Goal: Task Accomplishment & Management: Manage account settings

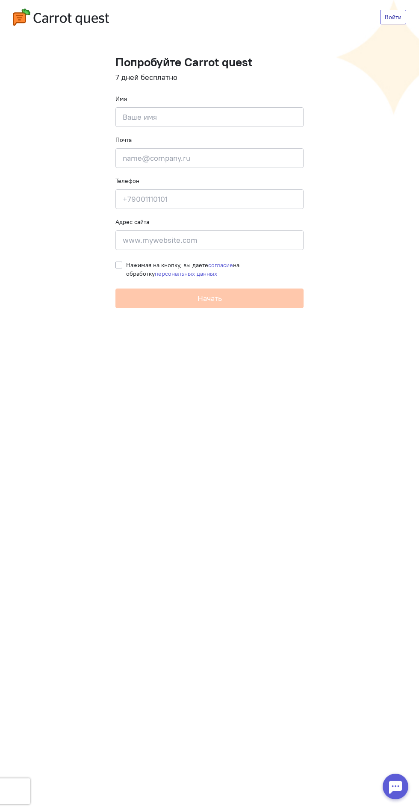
click at [393, 17] on link "Войти" at bounding box center [393, 17] width 26 height 15
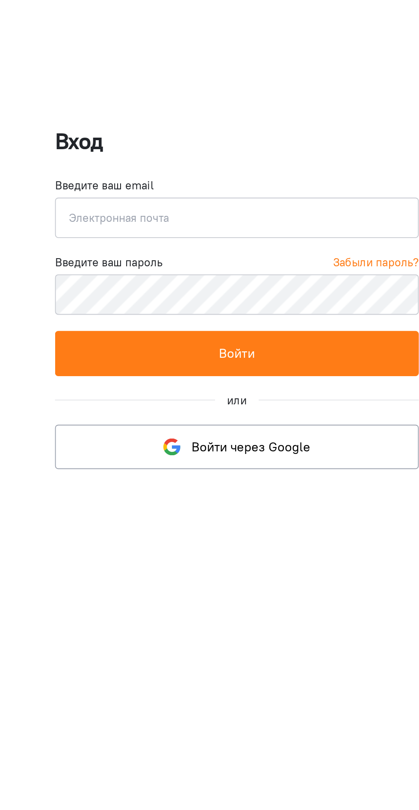
click at [229, 360] on input "email" at bounding box center [209, 357] width 192 height 21
click at [284, 327] on form "Вход Введите ваш email Введите email Введите ваш пароль Забыли пароль? Введите …" at bounding box center [209, 375] width 192 height 131
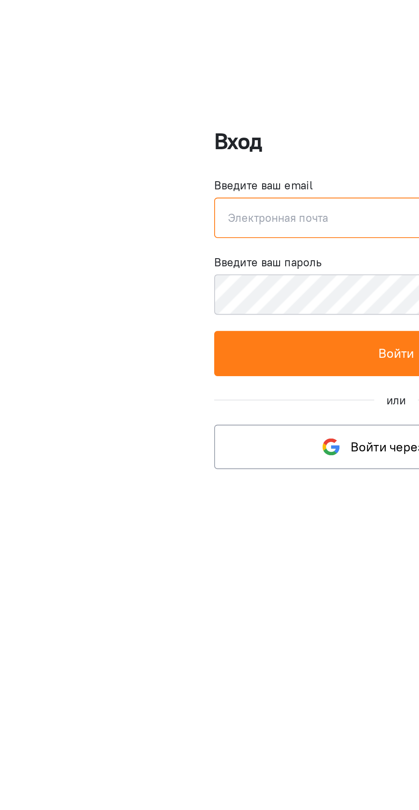
click at [169, 355] on input "email" at bounding box center [209, 357] width 192 height 21
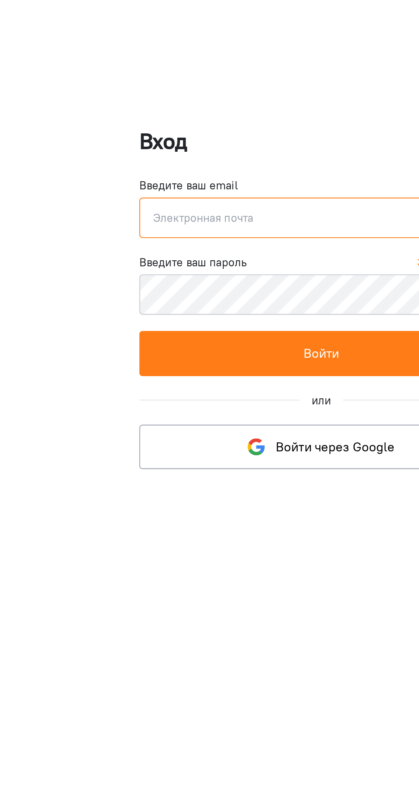
click at [233, 359] on input "email" at bounding box center [209, 357] width 192 height 21
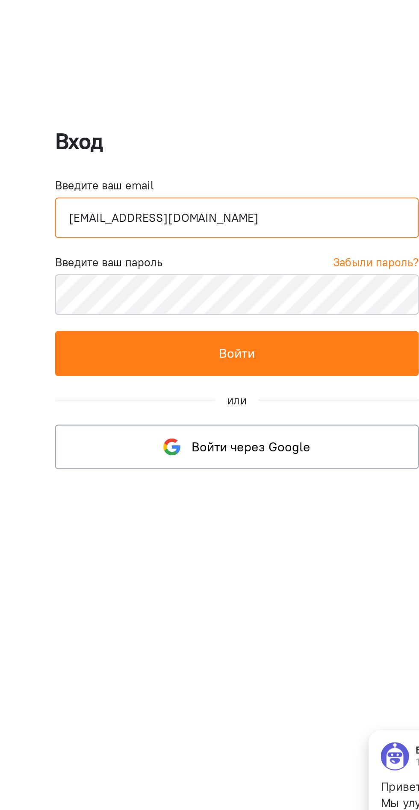
type input "[EMAIL_ADDRESS][DOMAIN_NAME]"
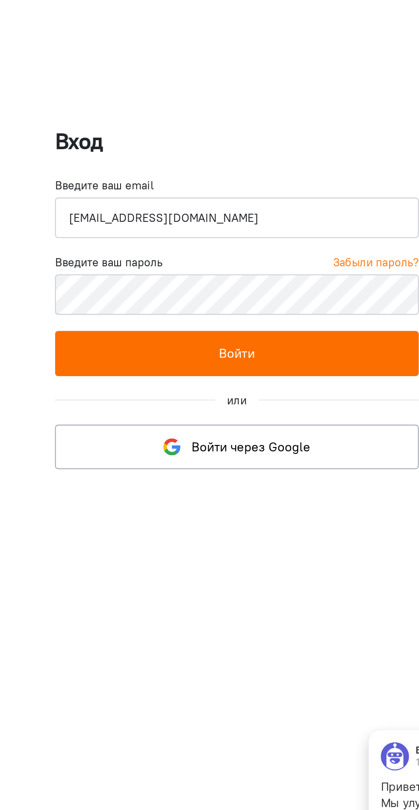
click at [246, 429] on button "Войти" at bounding box center [209, 429] width 192 height 24
